Goal: Task Accomplishment & Management: Use online tool/utility

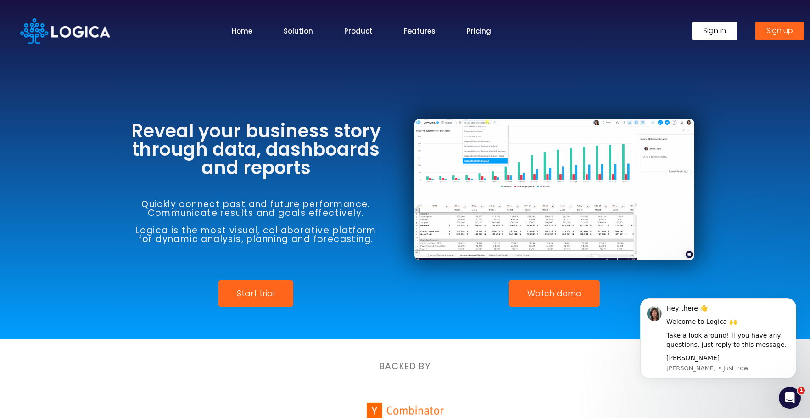
click at [712, 32] on span "Sign in" at bounding box center [714, 30] width 23 height 7
click at [715, 27] on span "Sign in" at bounding box center [714, 30] width 23 height 7
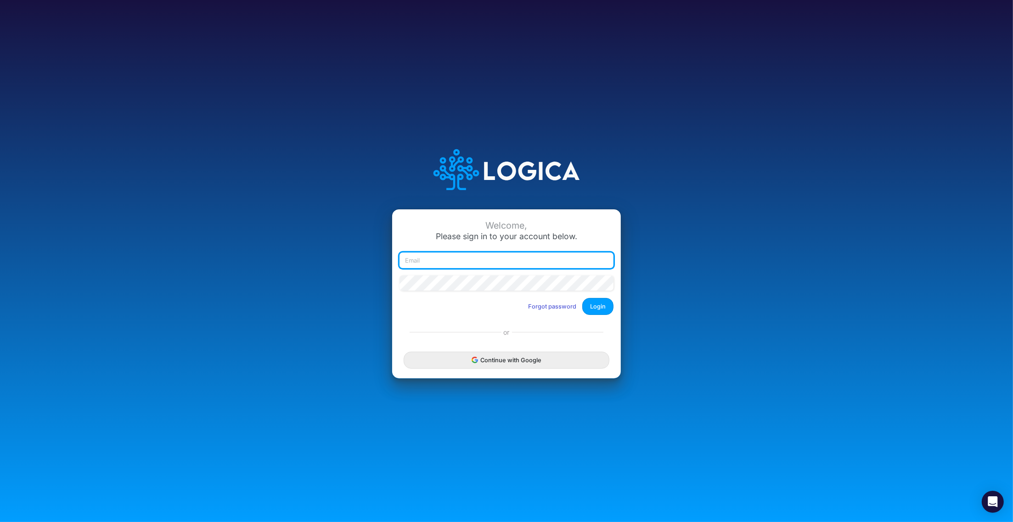
click at [562, 269] on div at bounding box center [506, 263] width 219 height 23
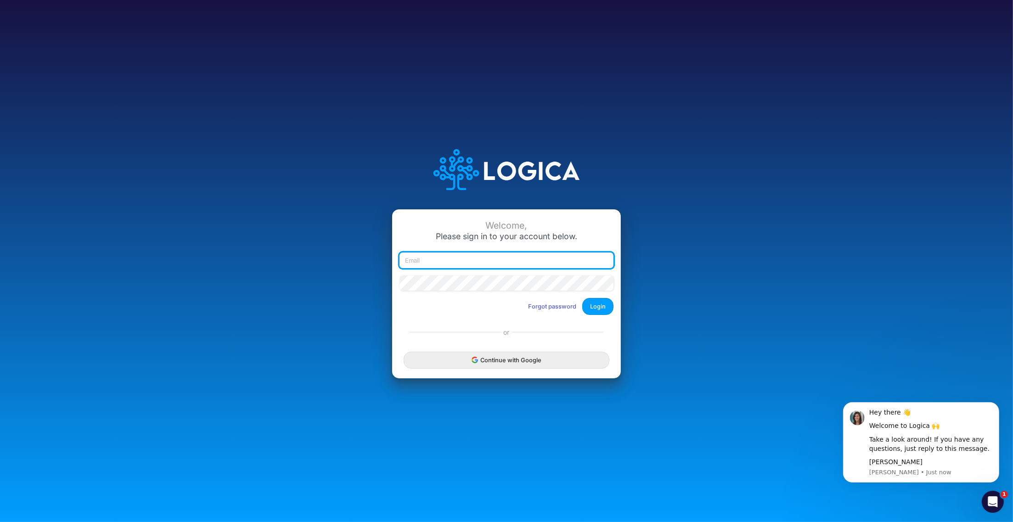
type input "claudia@buildmas.pro"
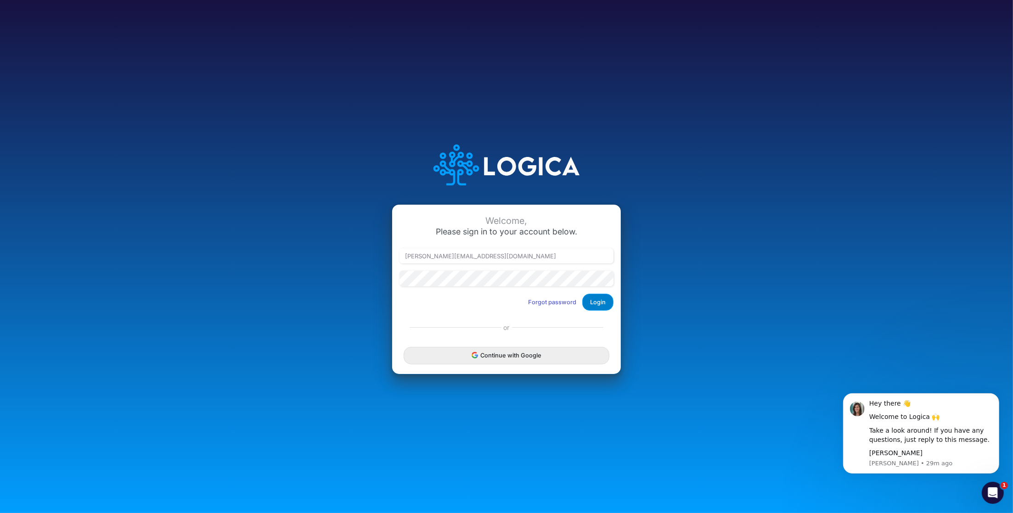
click at [604, 302] on button "Login" at bounding box center [597, 302] width 31 height 17
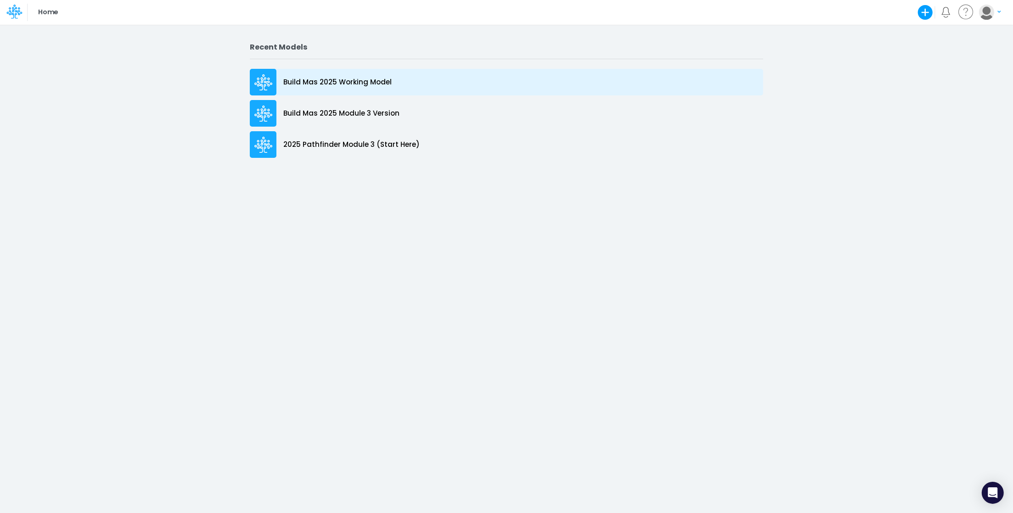
click at [293, 77] on p "Build Mas 2025 Working Model" at bounding box center [337, 82] width 108 height 11
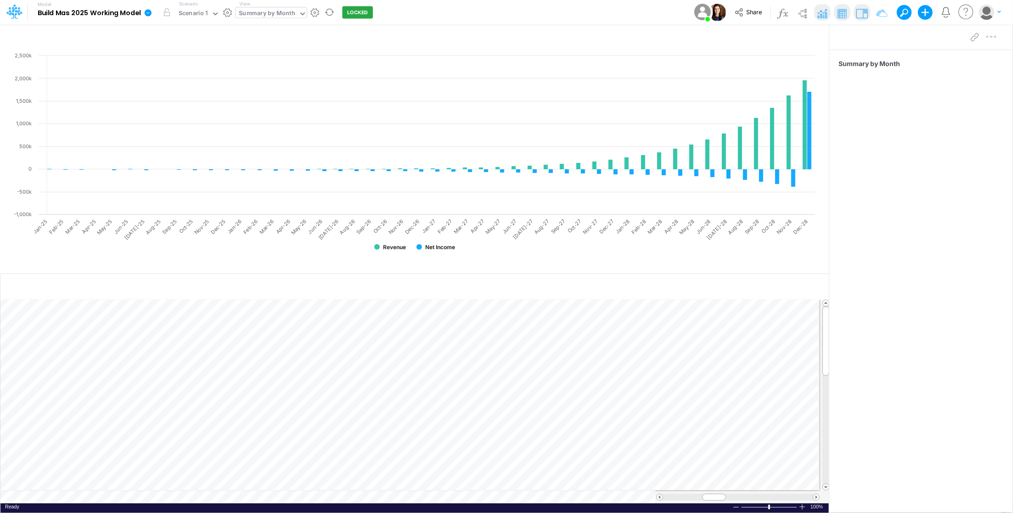
click at [300, 11] on icon at bounding box center [302, 14] width 8 height 8
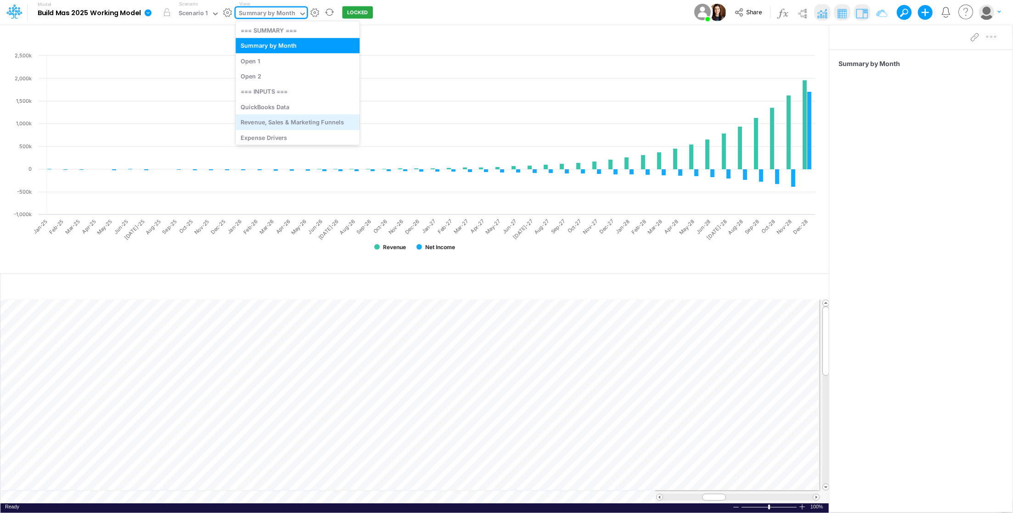
click at [304, 118] on div "Revenue, Sales & Marketing Funnels" at bounding box center [298, 122] width 124 height 15
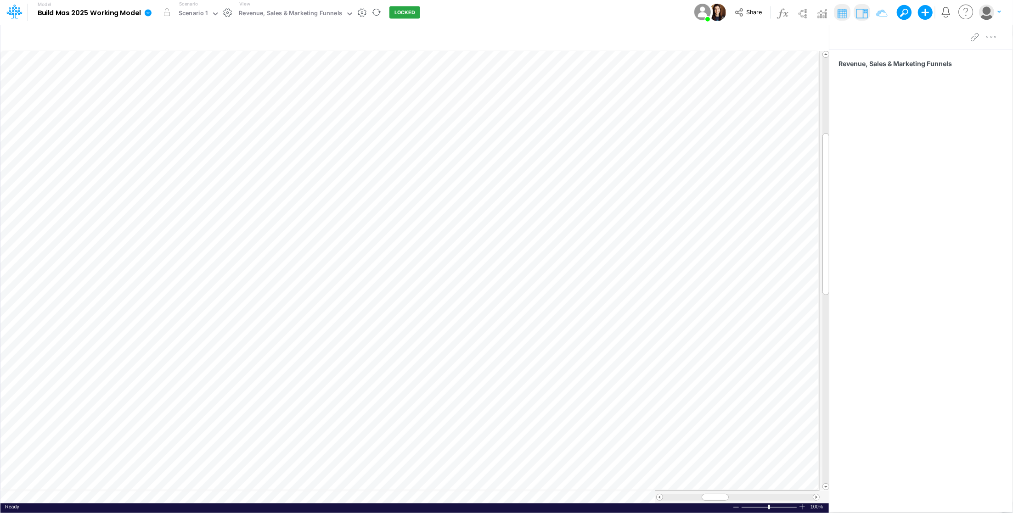
scroll to position [0, 0]
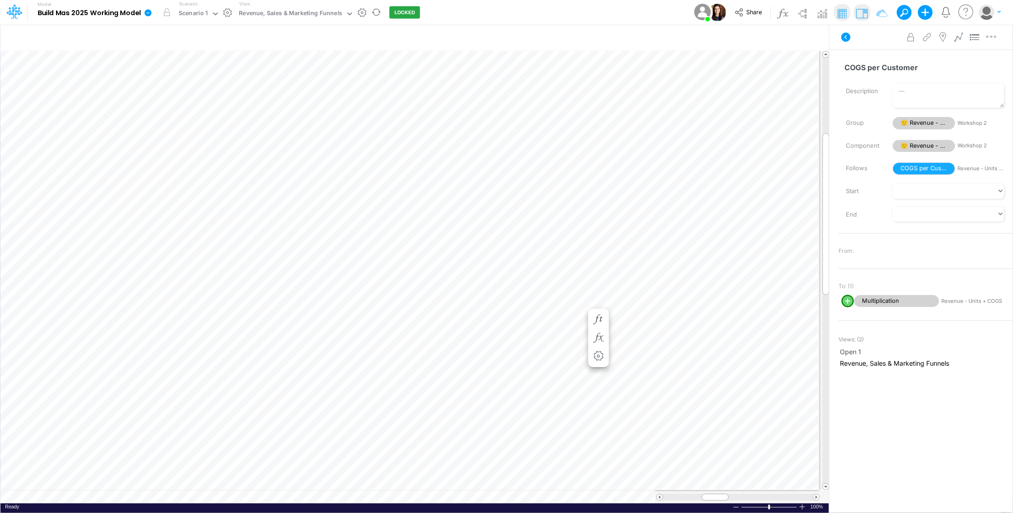
scroll to position [0, 0]
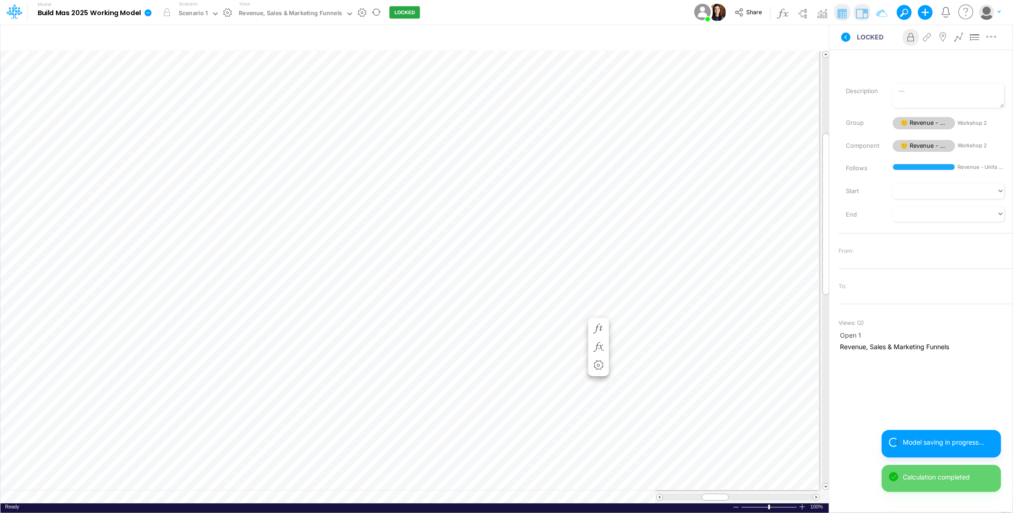
scroll to position [0, 0]
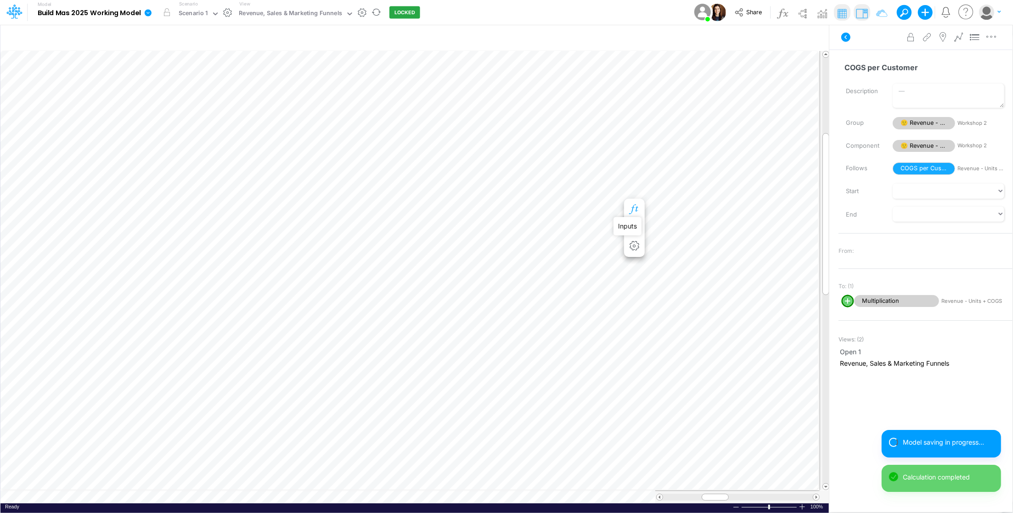
click at [636, 206] on icon "button" at bounding box center [634, 210] width 14 height 10
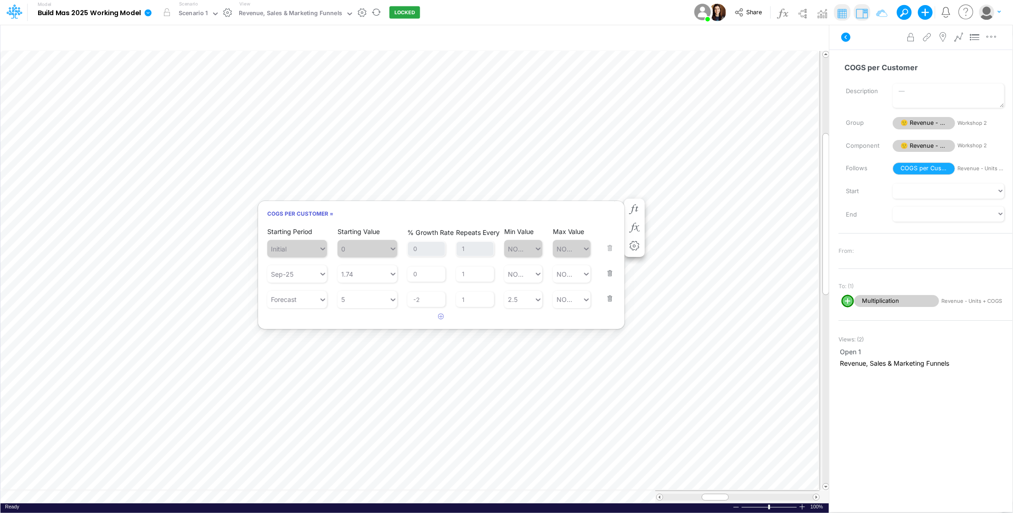
scroll to position [0, 0]
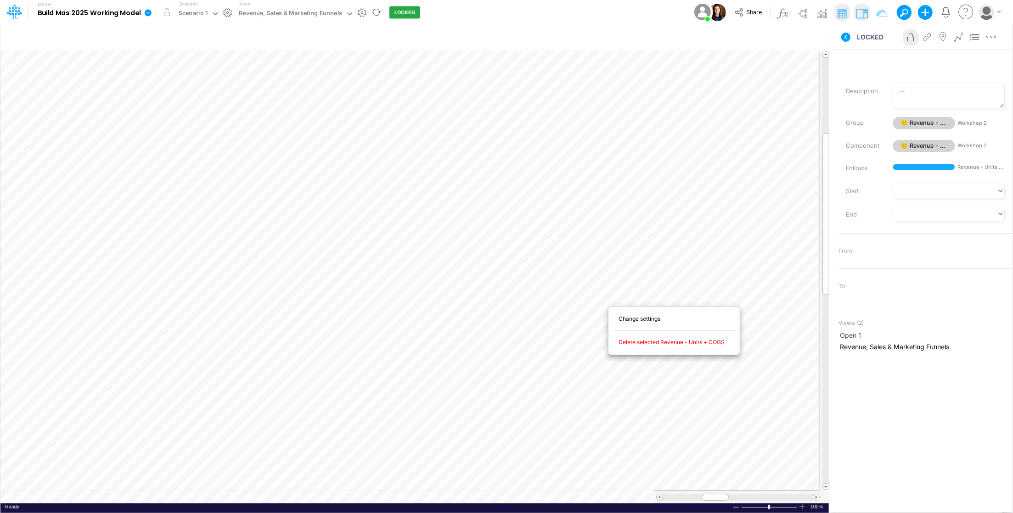
scroll to position [0, 0]
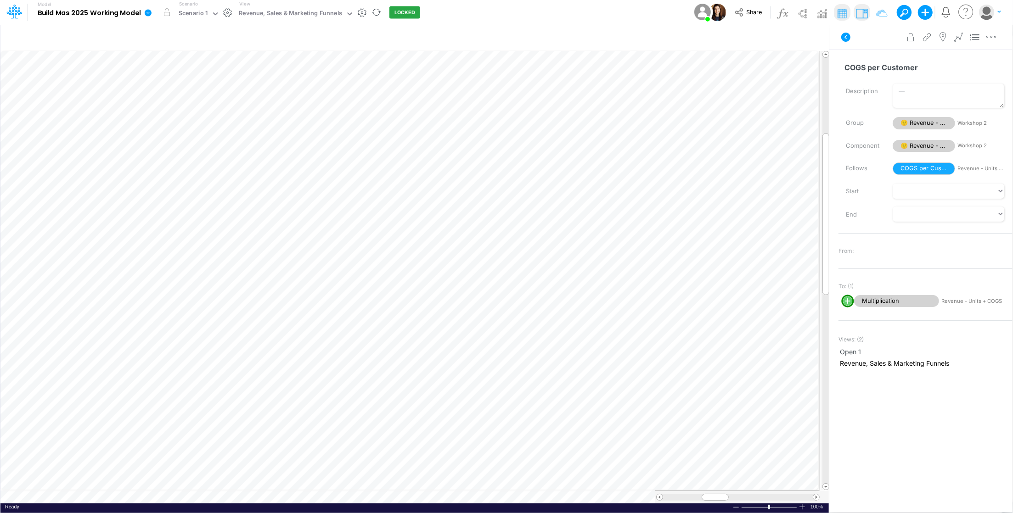
scroll to position [0, 0]
click at [600, 316] on icon "button" at bounding box center [598, 320] width 14 height 10
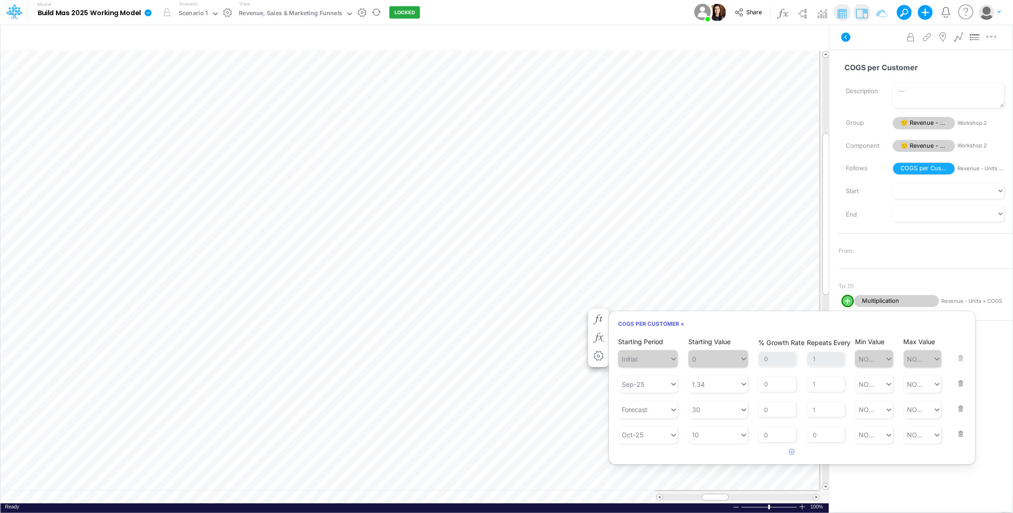
click at [952, 434] on button "button" at bounding box center [958, 428] width 12 height 25
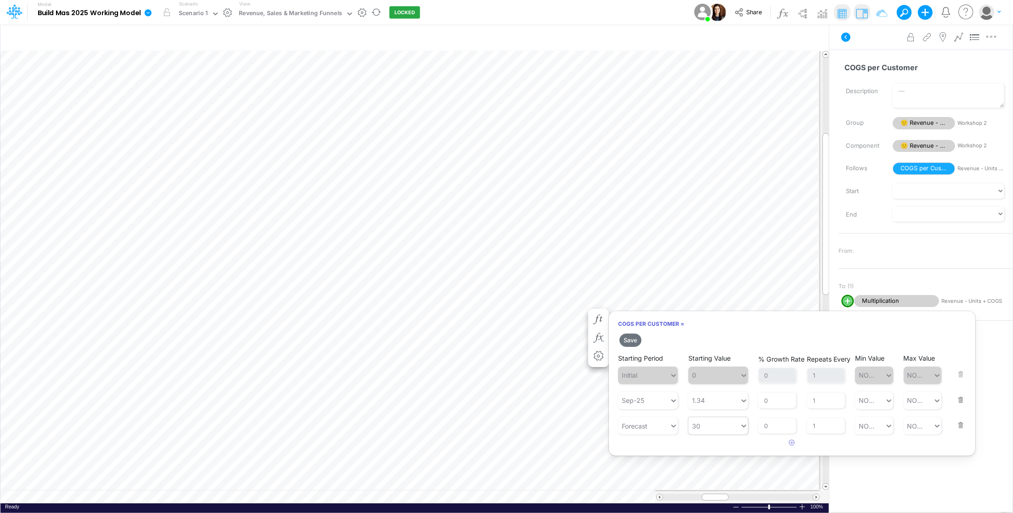
type input "30"
click at [709, 426] on div "30 30" at bounding box center [713, 426] width 51 height 15
click at [709, 426] on div at bounding box center [713, 426] width 51 height 15
drag, startPoint x: 727, startPoint y: 442, endPoint x: 727, endPoint y: 448, distance: 5.5
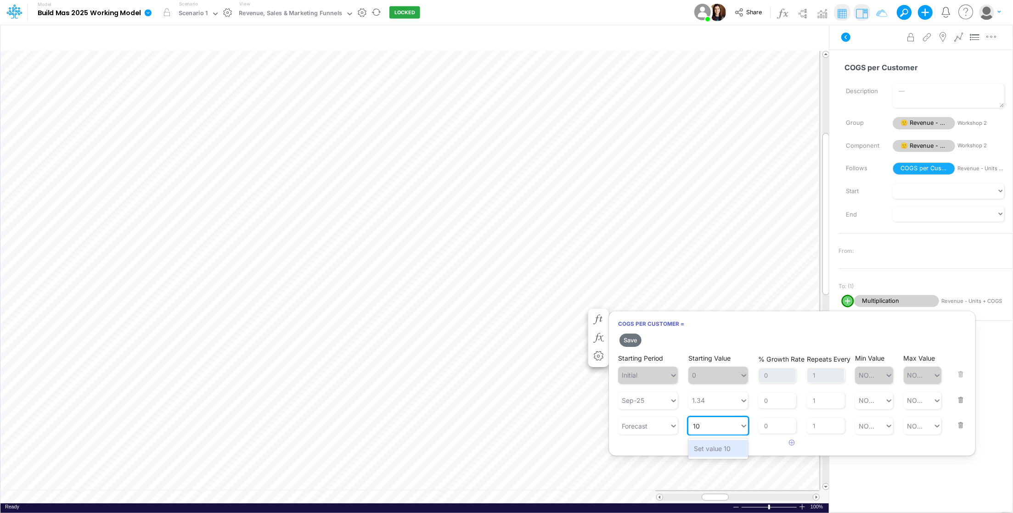
click at [726, 444] on div "Set value 10" at bounding box center [718, 448] width 60 height 17
type input "10"
click at [780, 421] on input "0" at bounding box center [777, 426] width 38 height 16
type input "3"
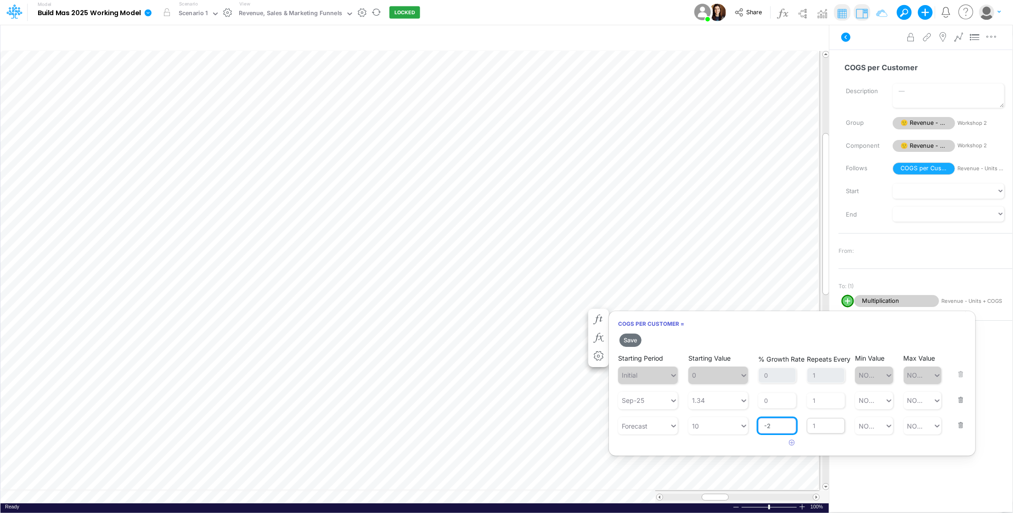
type input "-2"
click at [818, 424] on input "1" at bounding box center [826, 426] width 38 height 16
type input "5"
click at [898, 447] on article at bounding box center [792, 443] width 366 height 15
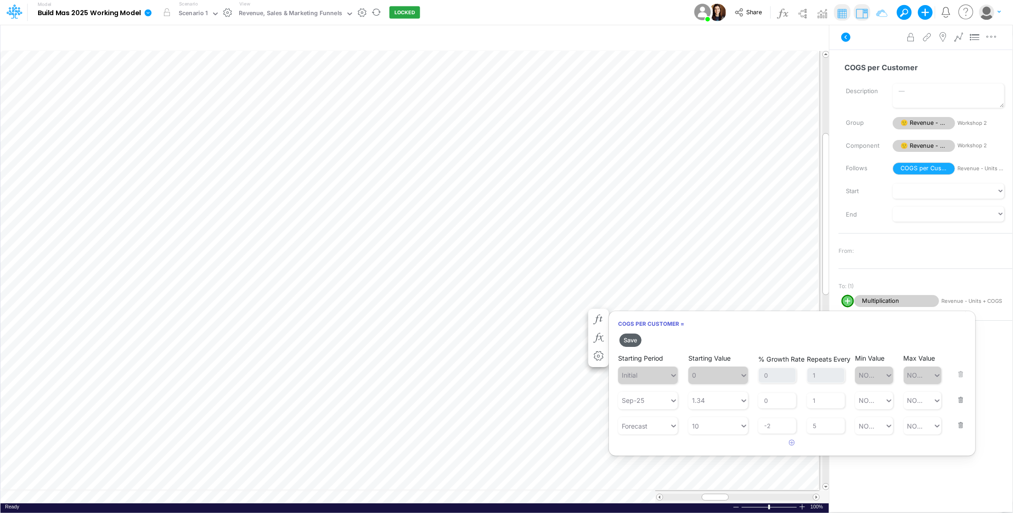
click at [635, 342] on button "Save" at bounding box center [630, 340] width 22 height 13
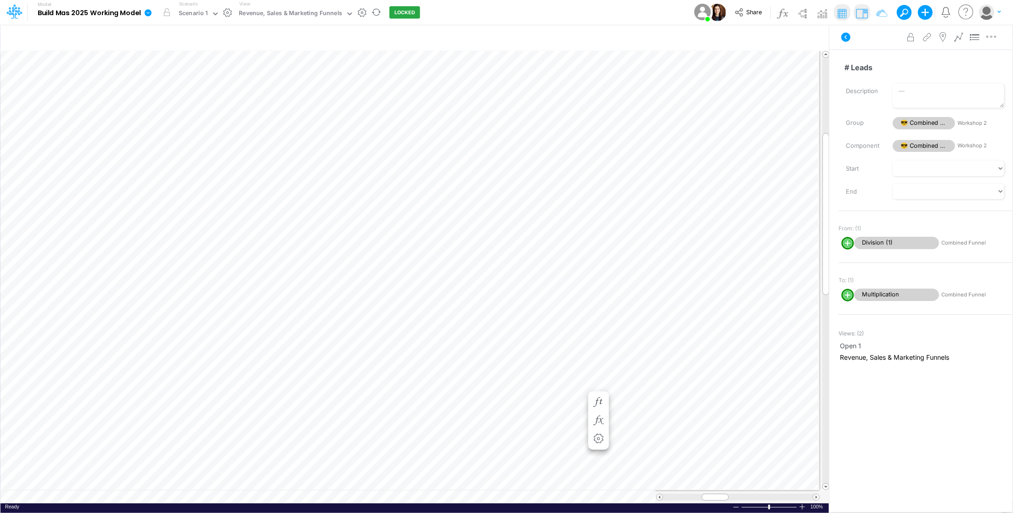
scroll to position [0, 0]
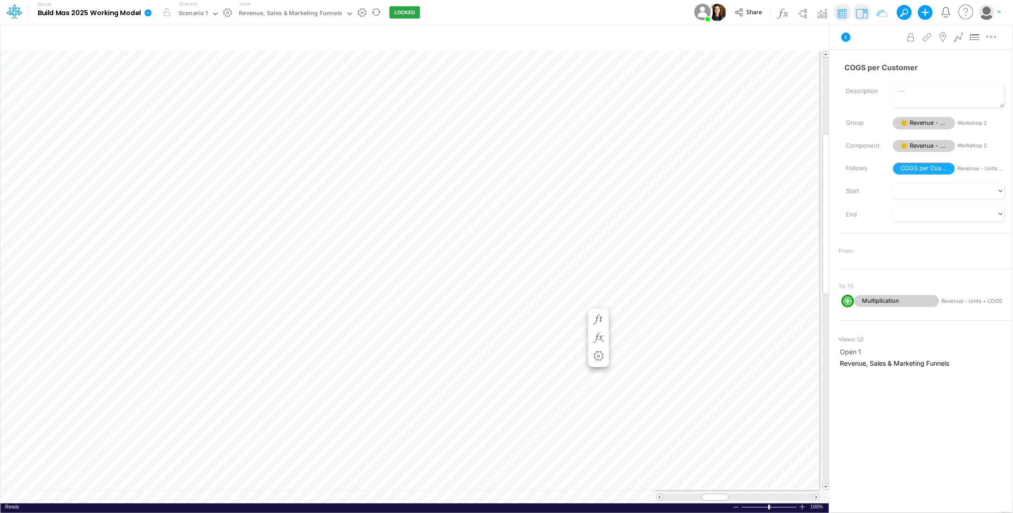
scroll to position [0, 0]
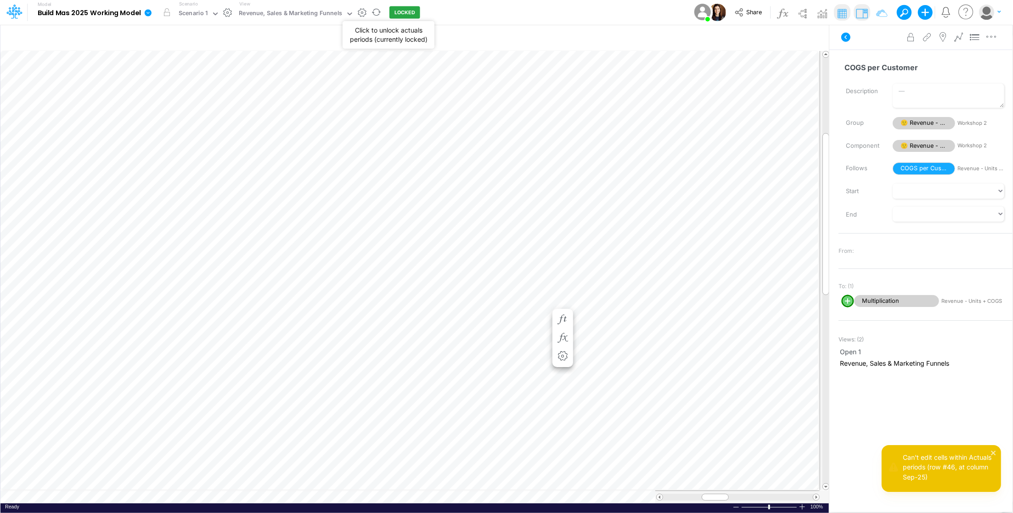
click at [401, 12] on button "LOCKED" at bounding box center [404, 12] width 31 height 12
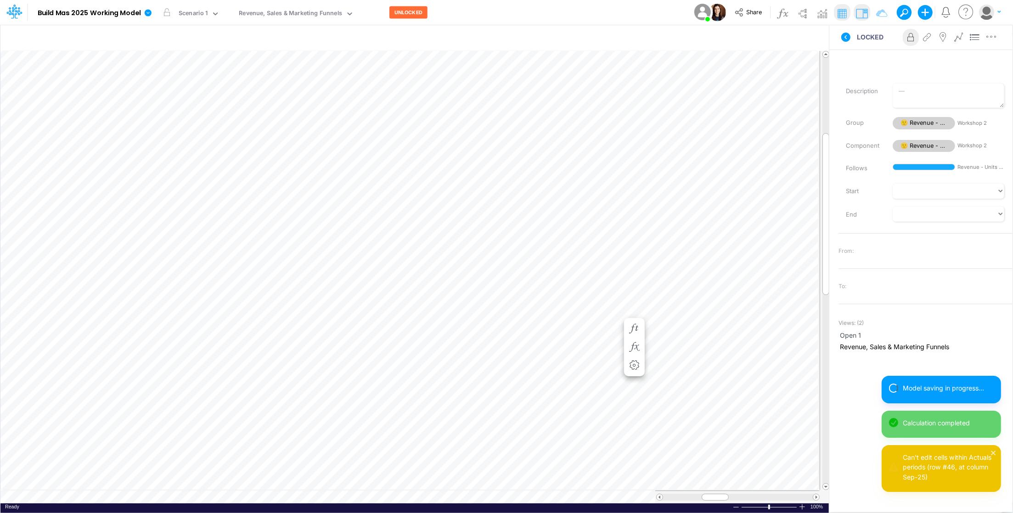
scroll to position [0, 0]
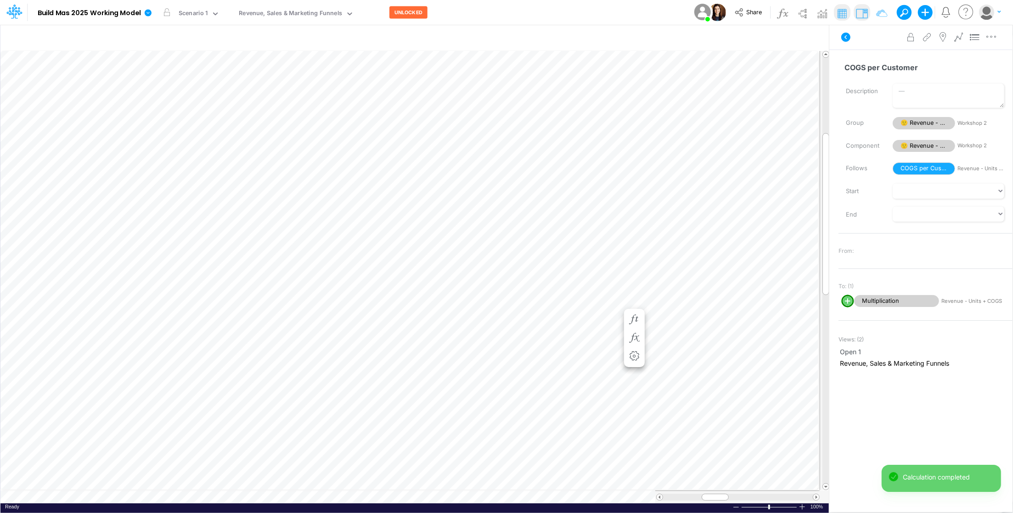
scroll to position [0, 0]
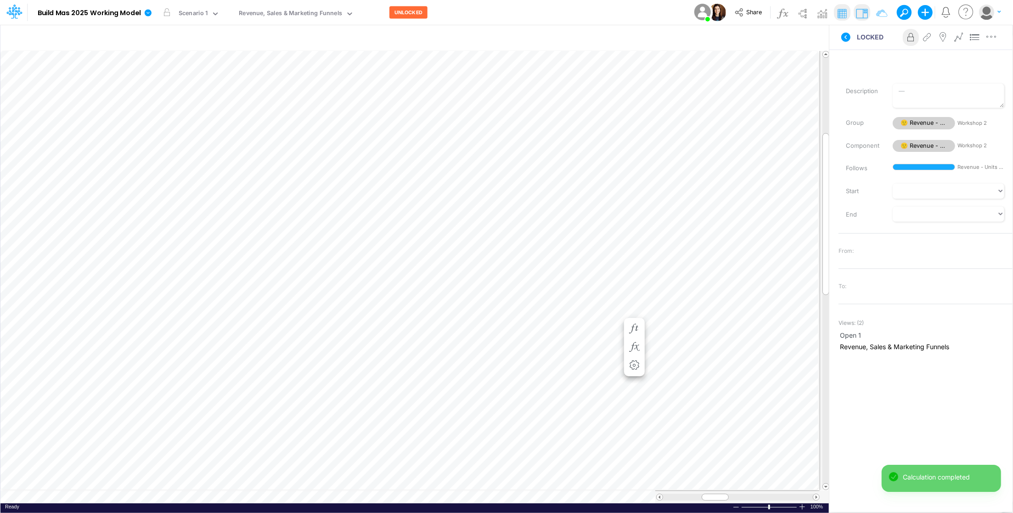
scroll to position [0, 0]
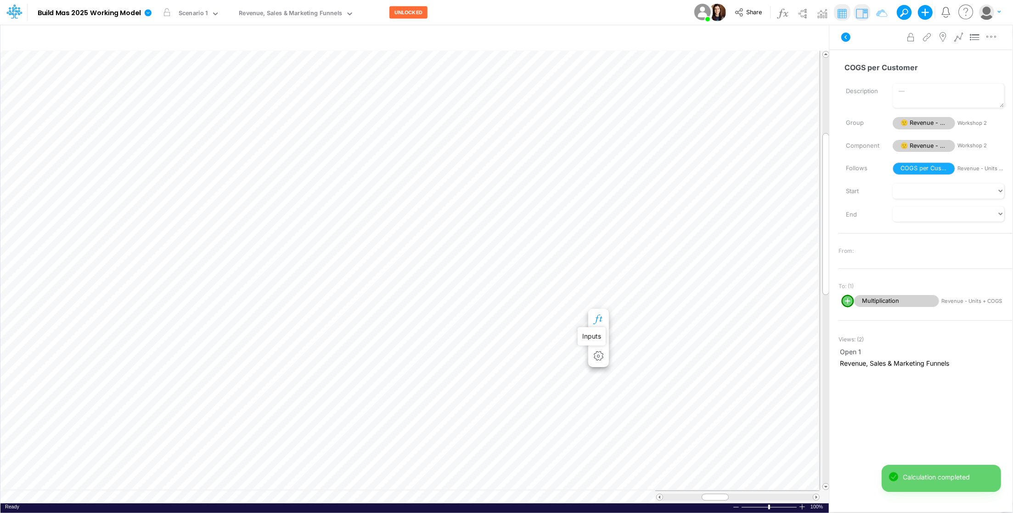
click at [599, 317] on icon "button" at bounding box center [598, 320] width 14 height 10
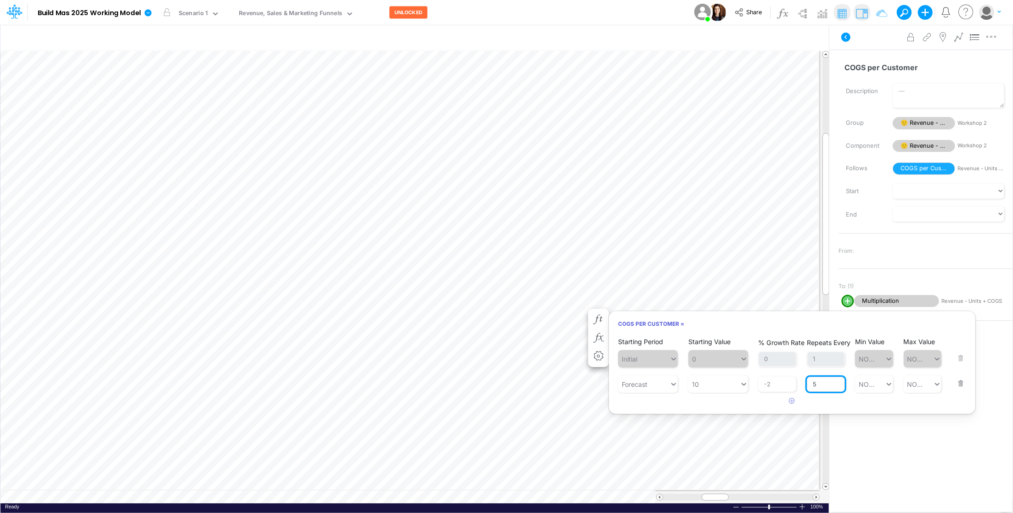
click at [827, 385] on input "5" at bounding box center [826, 385] width 38 height 16
type input "1"
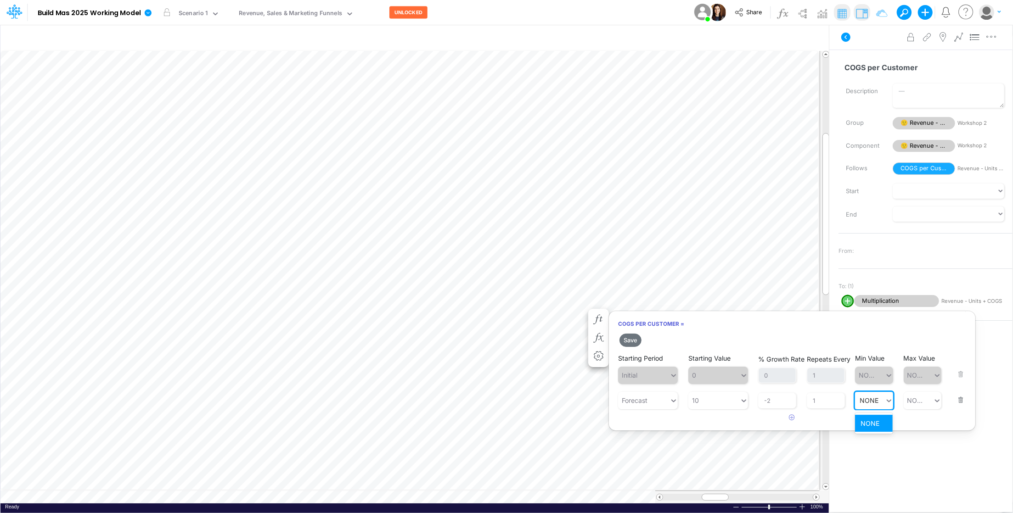
click at [873, 390] on div "Min Value option NONE focused, 1 of 1. 1 result available for search term NONE.…" at bounding box center [874, 394] width 38 height 31
click at [881, 425] on div "Set value 5" at bounding box center [877, 423] width 45 height 17
type input "5"
click at [633, 337] on button "Save" at bounding box center [630, 340] width 22 height 13
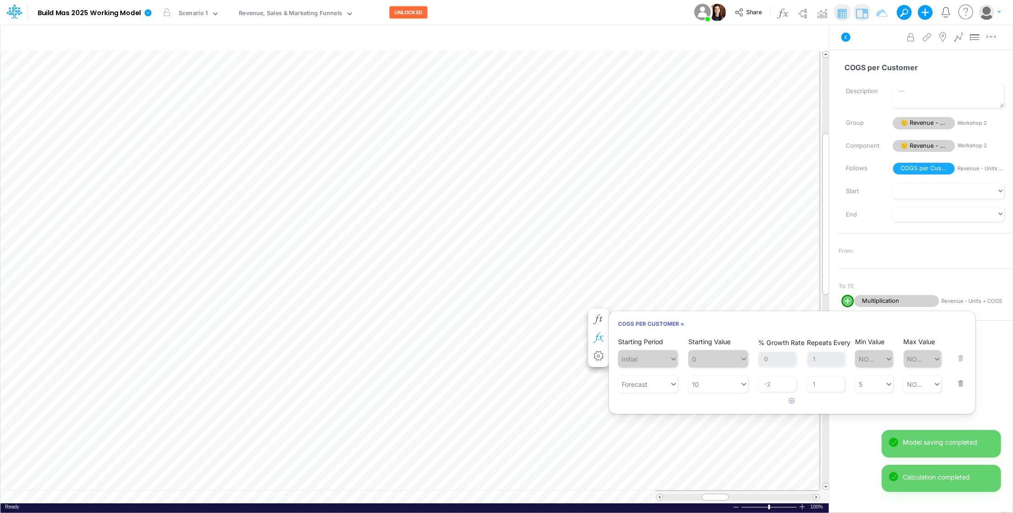
scroll to position [0, 0]
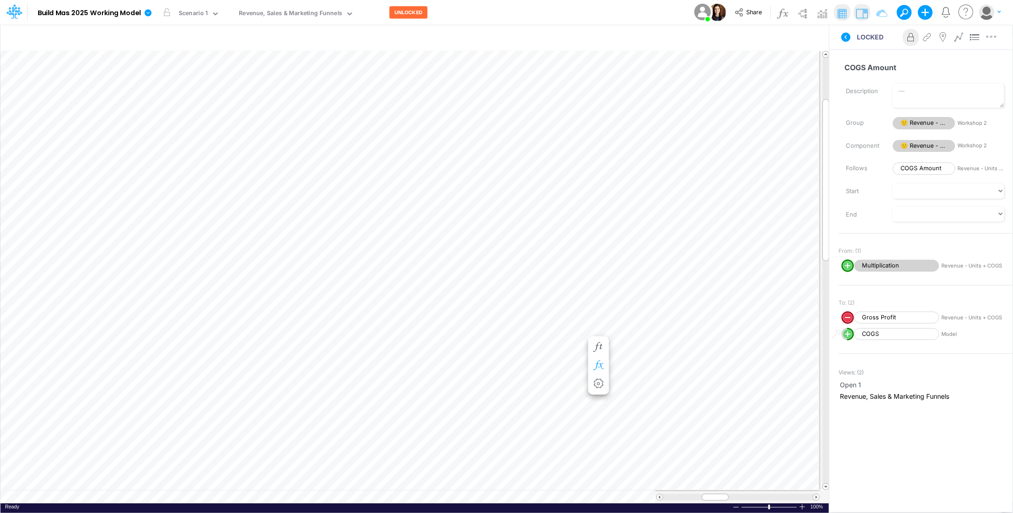
scroll to position [0, 0]
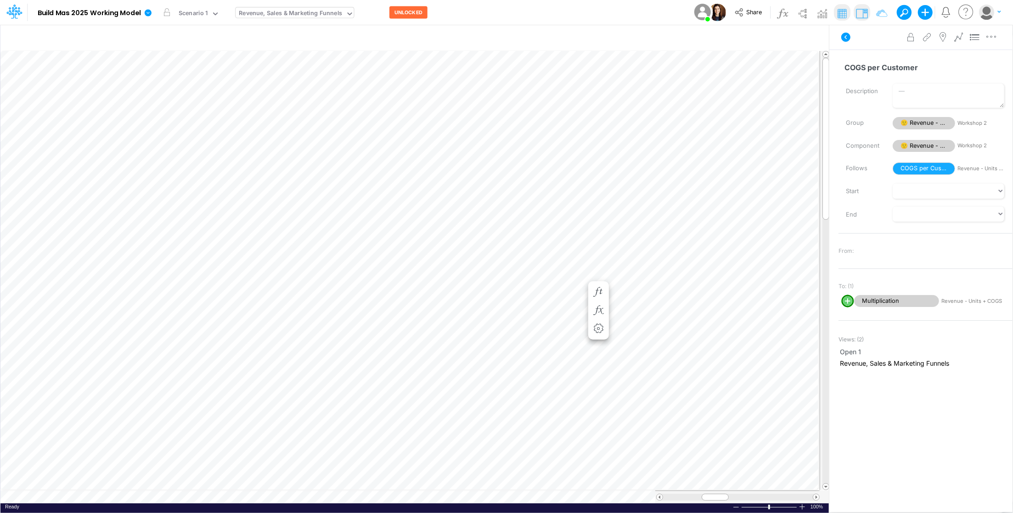
click at [347, 11] on icon at bounding box center [350, 14] width 8 height 8
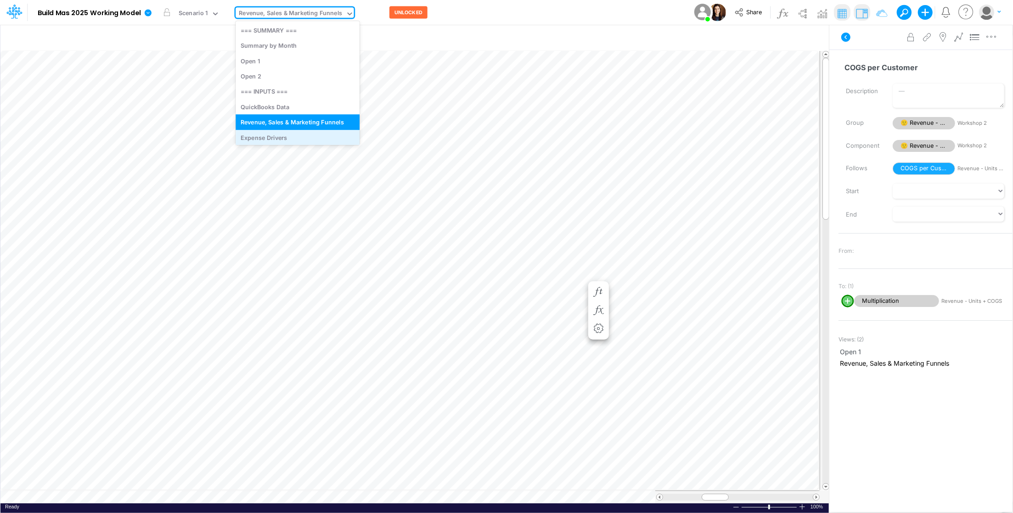
click at [287, 136] on div "Expense Drivers" at bounding box center [298, 137] width 124 height 15
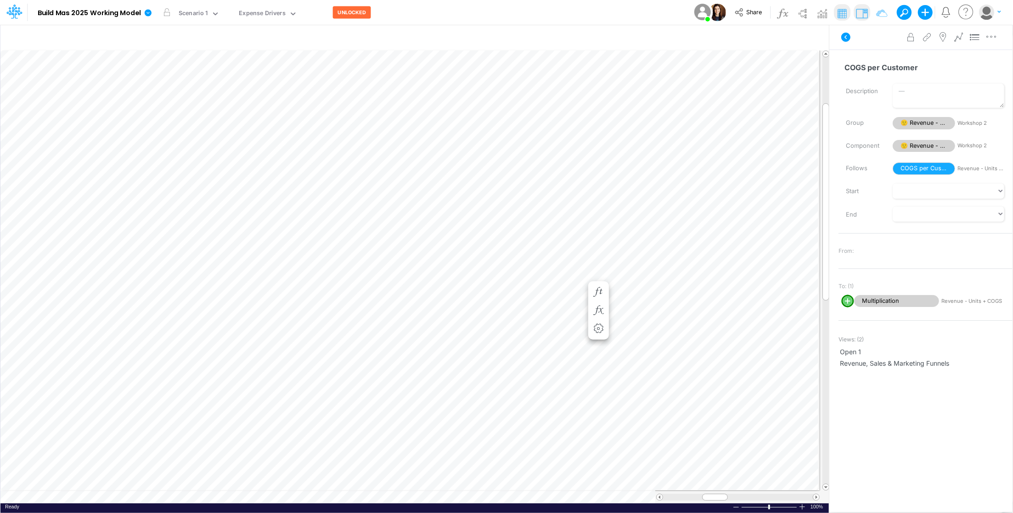
scroll to position [0, 0]
click at [619, 299] on icon "button" at bounding box center [624, 302] width 14 height 10
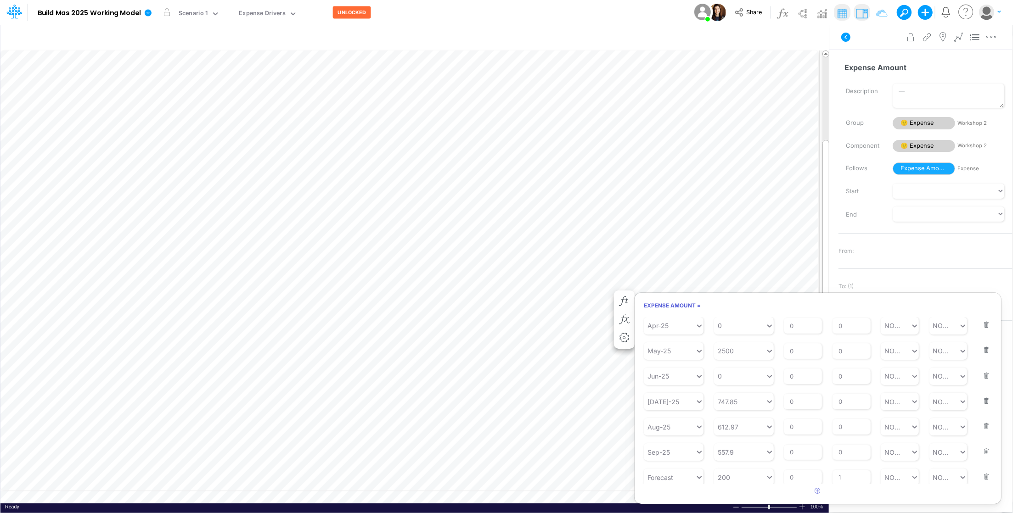
scroll to position [119, 0]
click at [802, 472] on input "0" at bounding box center [803, 475] width 38 height 16
type input "200"
click at [740, 471] on div "200 200" at bounding box center [744, 474] width 60 height 17
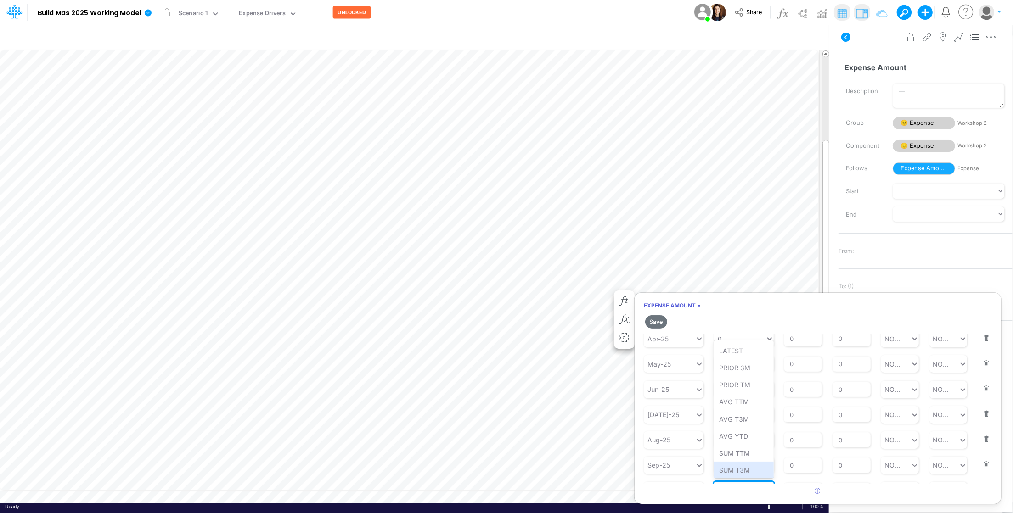
click at [740, 471] on div "SUM T3M" at bounding box center [744, 470] width 60 height 17
click at [740, 476] on input "SUM T3M" at bounding box center [734, 475] width 32 height 10
click at [742, 474] on input "SUM T3M" at bounding box center [734, 475] width 32 height 10
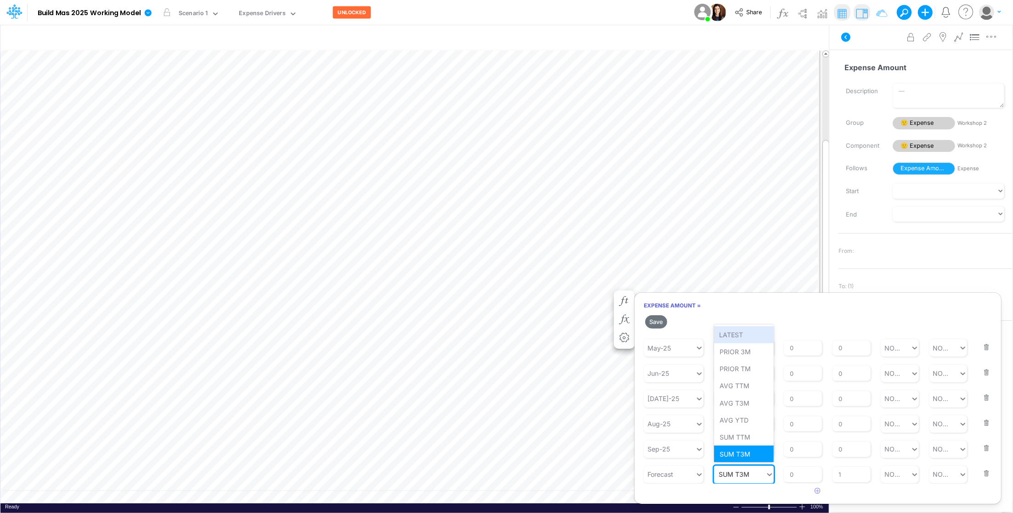
click at [742, 474] on input "SUM T3M" at bounding box center [734, 475] width 32 height 10
click at [747, 452] on div "Set value 350" at bounding box center [744, 451] width 60 height 17
type input "350"
click at [800, 477] on input "0" at bounding box center [803, 475] width 38 height 16
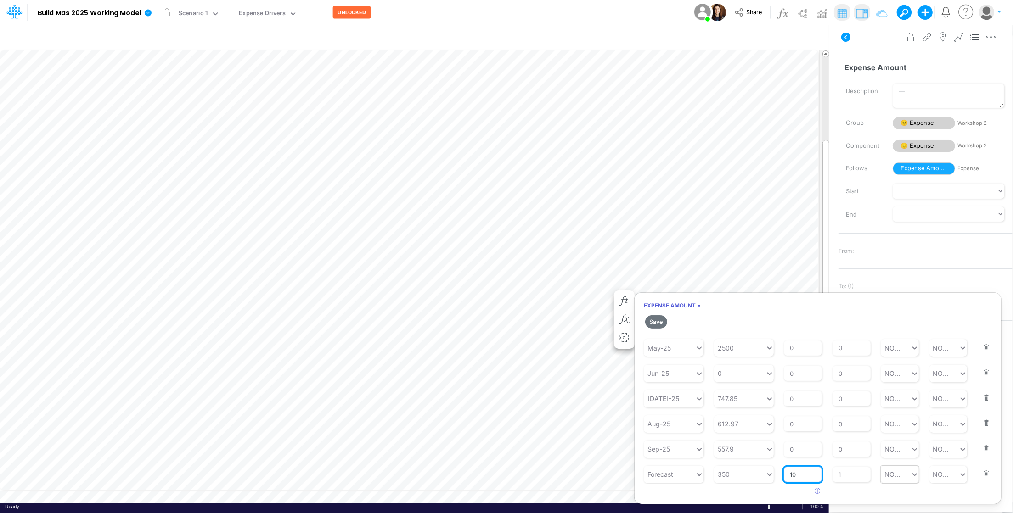
type input "10"
click at [910, 502] on div "Set value 200" at bounding box center [904, 497] width 53 height 17
type input "200"
click at [656, 324] on button "Save" at bounding box center [656, 321] width 22 height 13
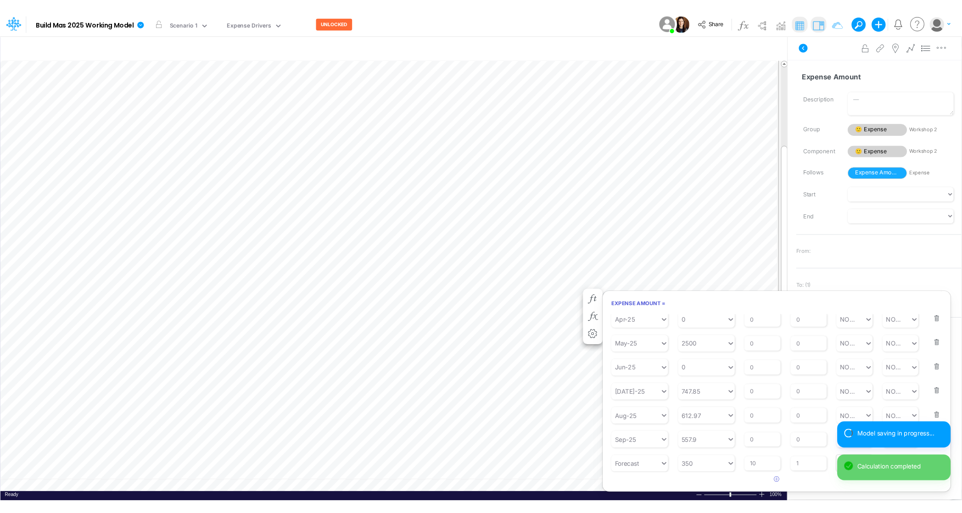
scroll to position [0, 0]
